Goal: Find specific page/section: Find specific page/section

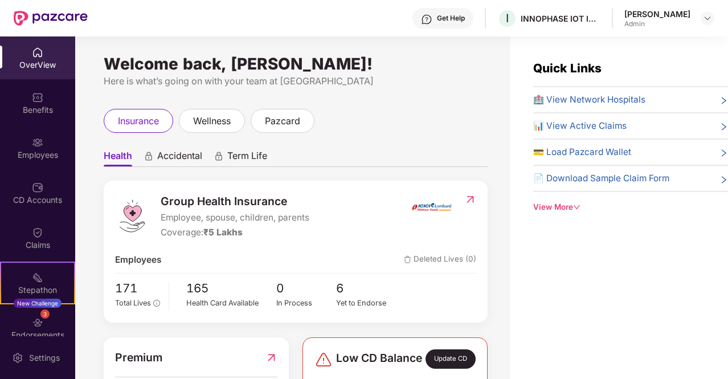
click at [243, 234] on span "₹5 Lakhs" at bounding box center [222, 232] width 39 height 11
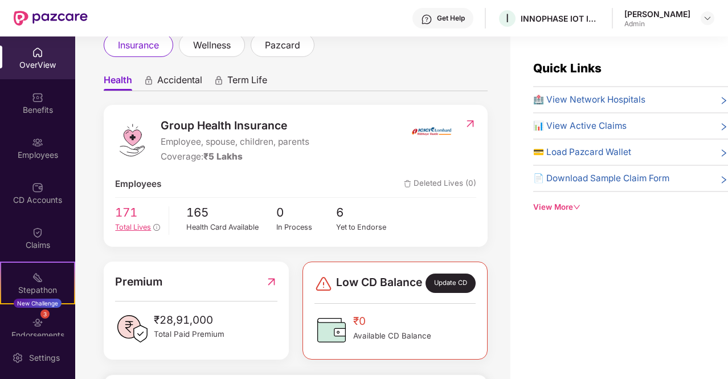
click at [129, 227] on span "Total Lives" at bounding box center [133, 227] width 36 height 9
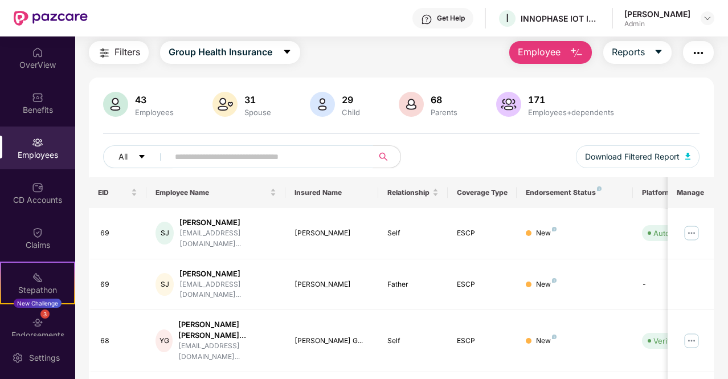
click at [271, 154] on input "text" at bounding box center [266, 156] width 183 height 17
type input "*****"
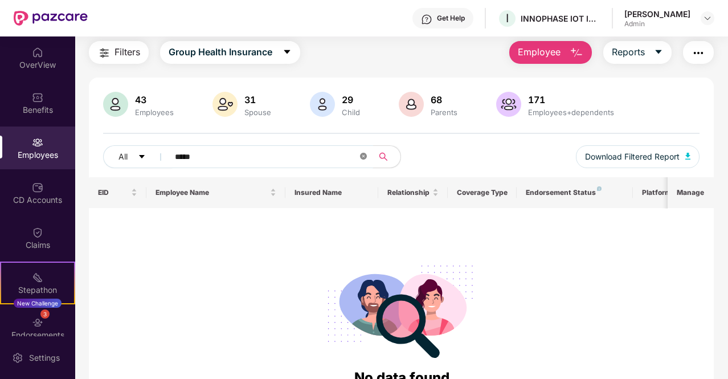
click at [364, 159] on icon "close-circle" at bounding box center [363, 156] width 7 height 7
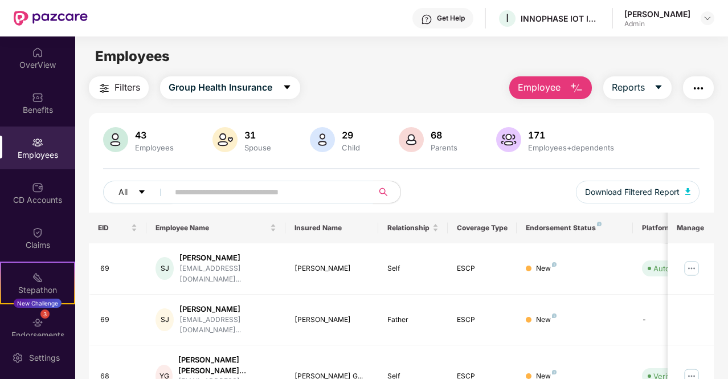
click at [277, 189] on input "text" at bounding box center [266, 192] width 183 height 17
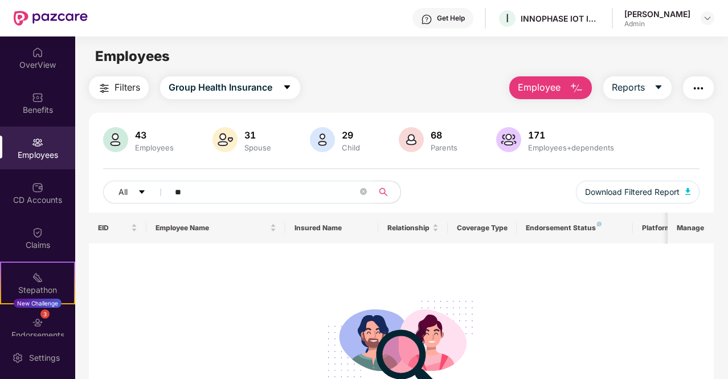
type input "*"
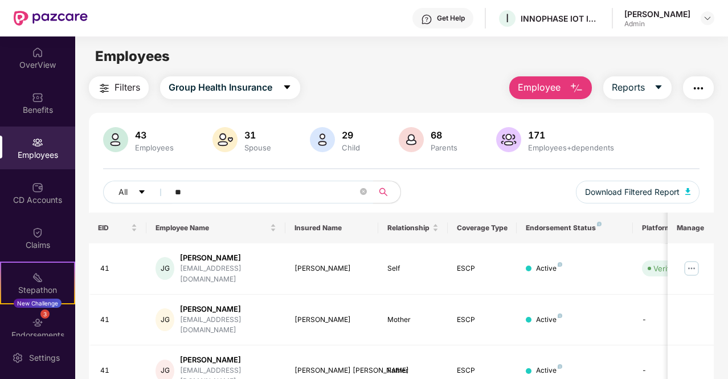
type input "*"
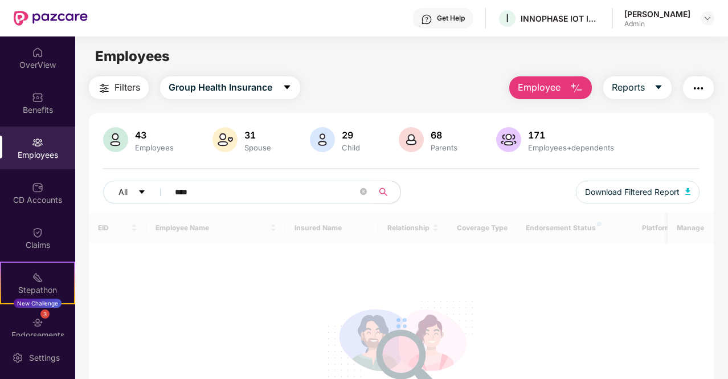
type input "*****"
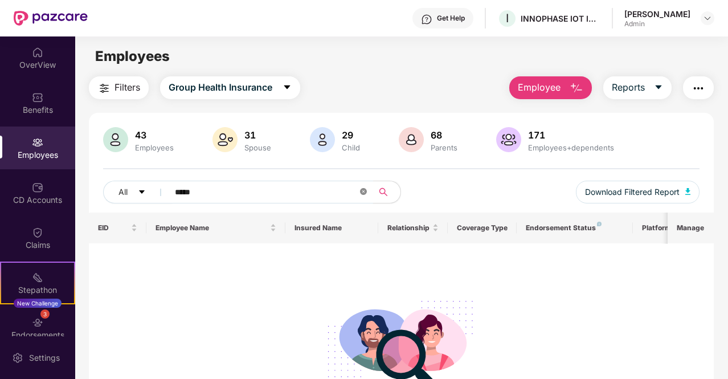
click at [365, 192] on icon "close-circle" at bounding box center [363, 191] width 7 height 7
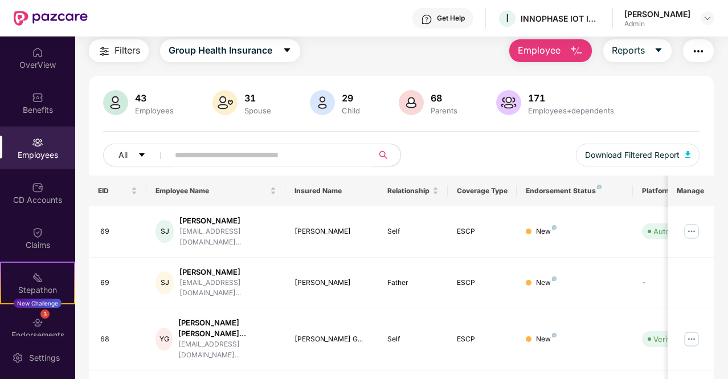
scroll to position [38, 0]
click at [125, 150] on span "All" at bounding box center [123, 154] width 9 height 13
click at [119, 58] on button "Filters" at bounding box center [119, 50] width 60 height 23
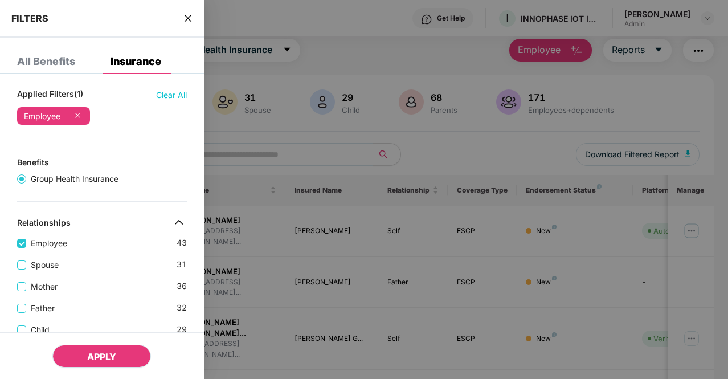
click at [96, 358] on span "APPLY" at bounding box center [101, 356] width 29 height 11
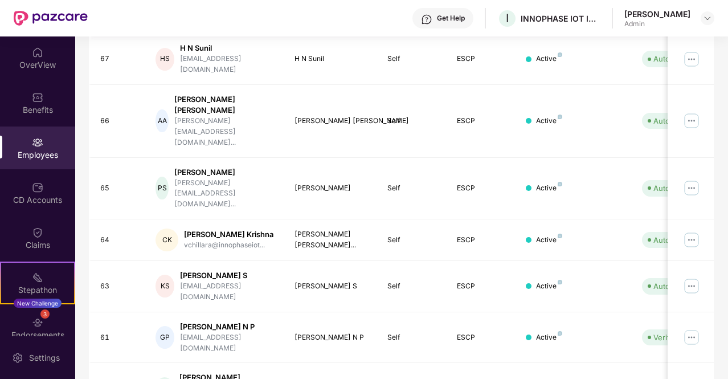
scroll to position [328, 0]
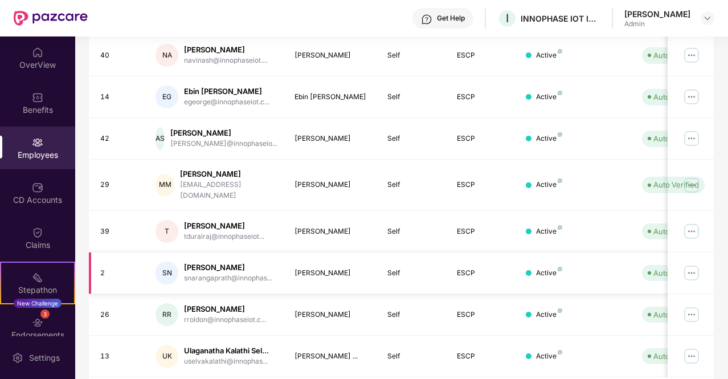
scroll to position [319, 0]
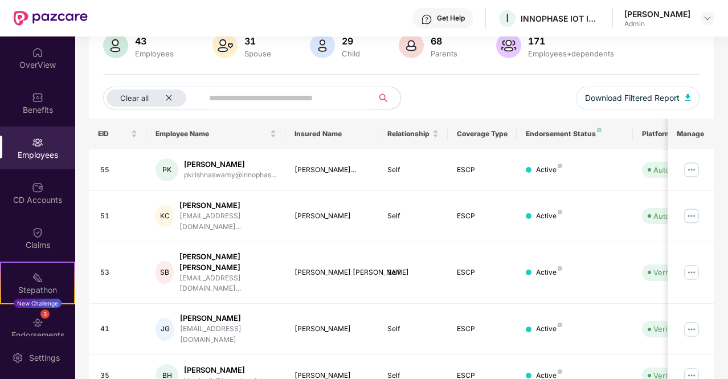
scroll to position [338, 0]
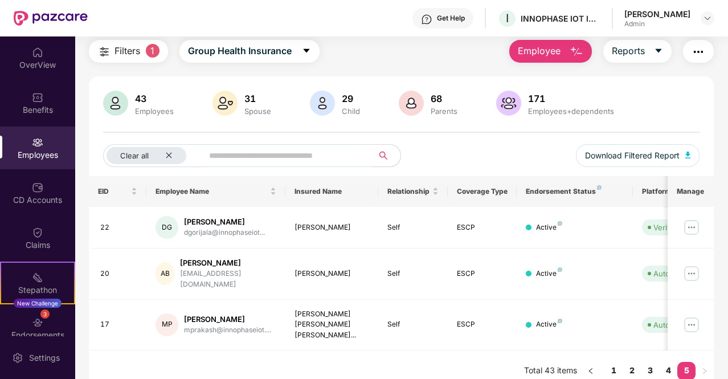
scroll to position [0, 0]
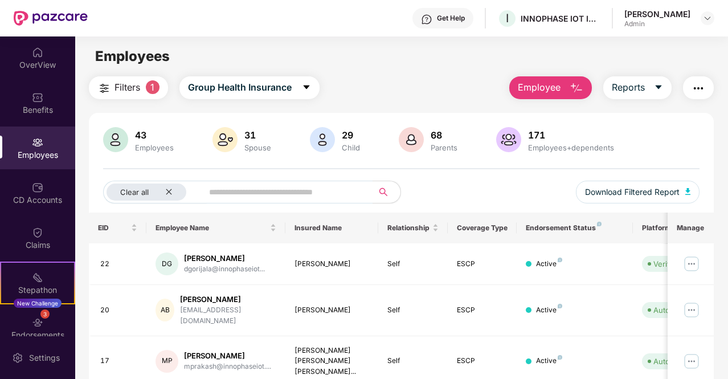
click at [145, 92] on button "Filters 1" at bounding box center [128, 87] width 79 height 23
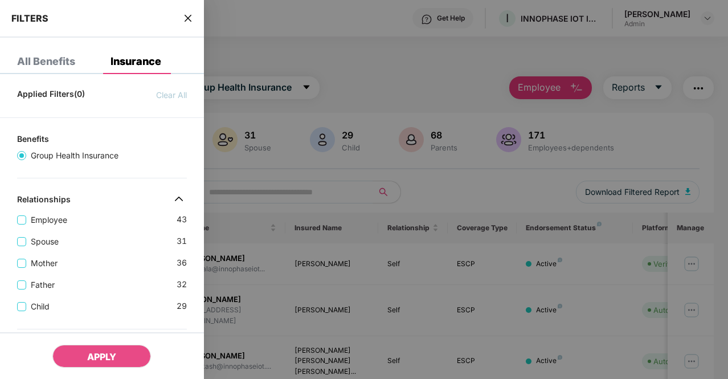
click at [184, 15] on icon "close" at bounding box center [188, 18] width 9 height 9
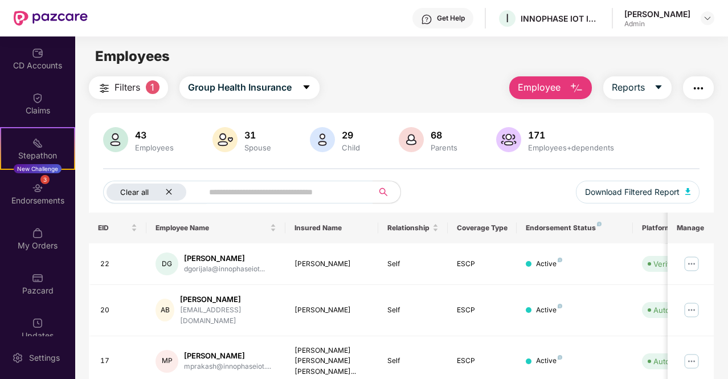
click at [170, 190] on icon "close" at bounding box center [168, 191] width 7 height 7
